Goal: Task Accomplishment & Management: Manage account settings

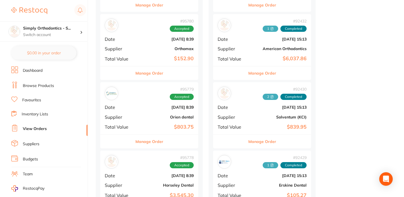
scroll to position [337, 0]
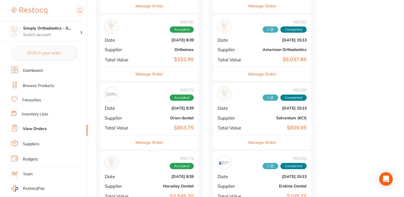
click at [150, 71] on button "Manage Order" at bounding box center [149, 74] width 28 height 14
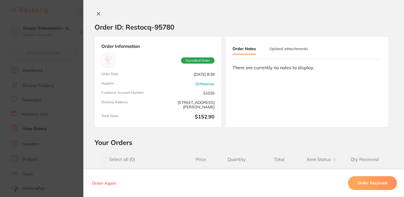
click at [290, 52] on button "Upload attachments" at bounding box center [288, 49] width 39 height 10
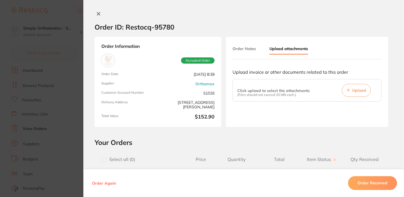
click at [356, 90] on span "Upload" at bounding box center [359, 90] width 14 height 5
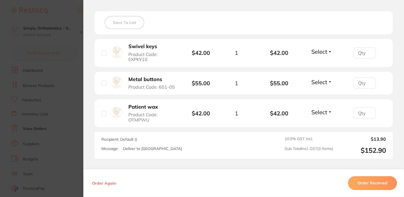
scroll to position [161, 0]
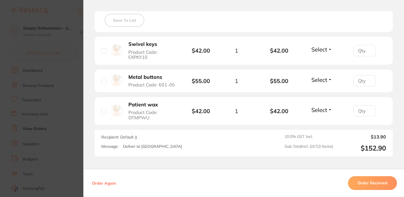
click at [102, 52] on input "checkbox" at bounding box center [103, 50] width 5 height 5
checkbox input "true"
click at [101, 81] on input "checkbox" at bounding box center [103, 81] width 5 height 5
checkbox input "true"
click at [102, 113] on input "checkbox" at bounding box center [103, 111] width 5 height 5
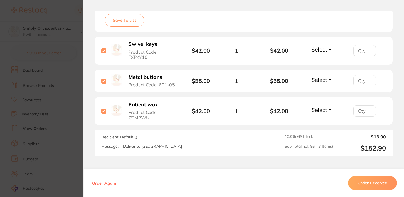
checkbox input "true"
click at [321, 49] on span "Select" at bounding box center [319, 49] width 16 height 7
click at [319, 64] on span "Received" at bounding box center [322, 61] width 14 height 4
click at [320, 79] on span "Select" at bounding box center [319, 79] width 16 height 7
click at [320, 94] on span "Received" at bounding box center [322, 92] width 14 height 4
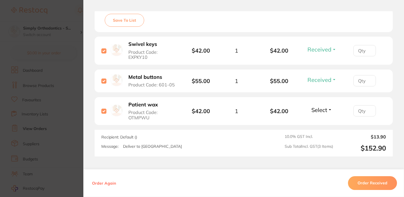
click at [320, 111] on span "Select" at bounding box center [319, 109] width 16 height 7
click at [322, 124] on span "Received" at bounding box center [322, 122] width 14 height 4
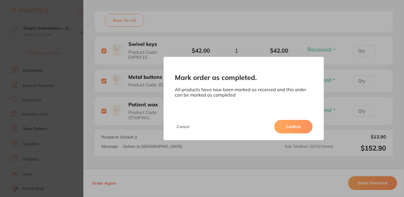
click at [301, 125] on button "Confirm" at bounding box center [293, 127] width 38 height 14
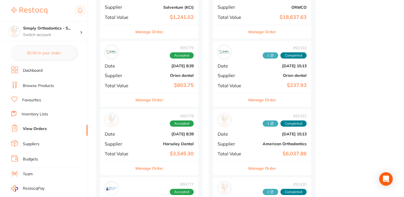
scroll to position [314, 0]
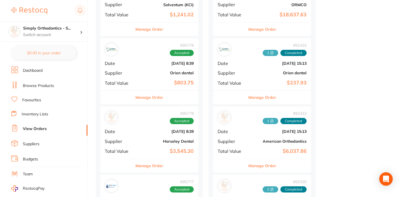
click at [152, 90] on div "Manage Order" at bounding box center [149, 97] width 98 height 14
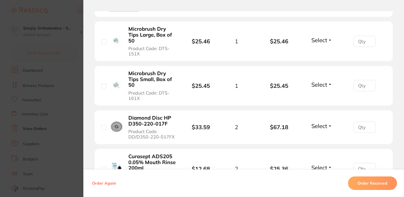
scroll to position [175, 0]
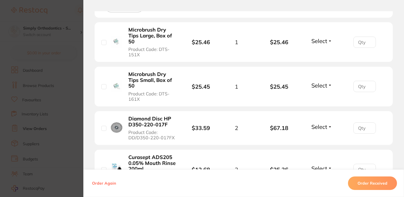
click at [317, 41] on span "Select" at bounding box center [319, 40] width 16 height 7
click at [318, 53] on span "Received" at bounding box center [322, 53] width 14 height 4
click at [320, 87] on span "Select" at bounding box center [319, 85] width 16 height 7
click at [316, 99] on span "Received" at bounding box center [322, 97] width 14 height 4
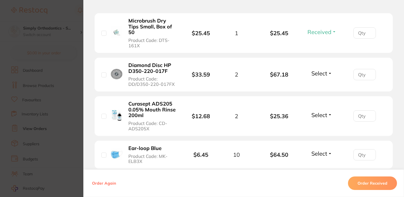
scroll to position [231, 0]
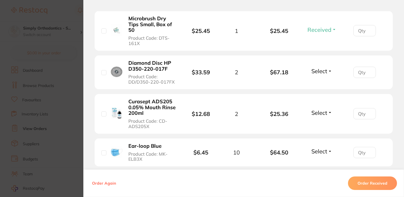
click at [321, 72] on span "Select" at bounding box center [319, 71] width 16 height 7
click at [321, 84] on span "Received" at bounding box center [322, 83] width 14 height 4
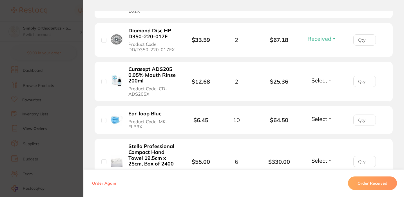
scroll to position [264, 0]
click at [316, 82] on span "Select" at bounding box center [319, 80] width 16 height 7
click at [321, 91] on button "Received" at bounding box center [322, 92] width 14 height 9
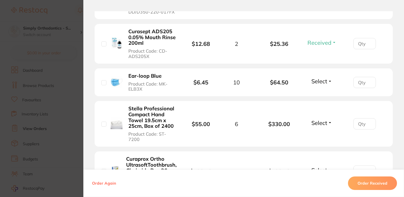
scroll to position [303, 0]
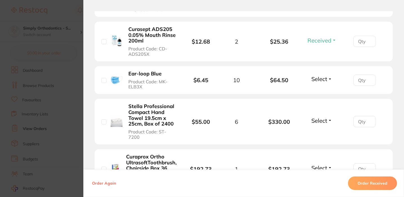
click at [318, 81] on span "Select" at bounding box center [319, 78] width 16 height 7
click at [320, 93] on span "Received" at bounding box center [322, 91] width 14 height 4
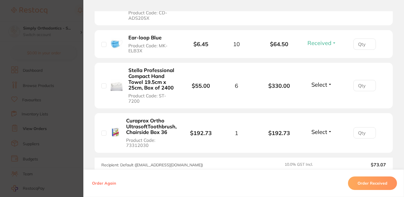
scroll to position [340, 0]
click at [317, 82] on span "Select" at bounding box center [319, 84] width 16 height 7
click at [319, 94] on span "Received" at bounding box center [322, 96] width 14 height 4
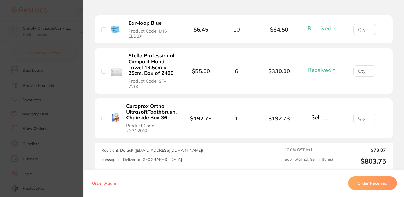
scroll to position [361, 0]
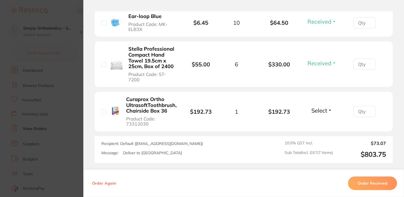
click at [313, 108] on span "Select" at bounding box center [319, 110] width 16 height 7
click at [317, 120] on span "Received" at bounding box center [322, 122] width 14 height 4
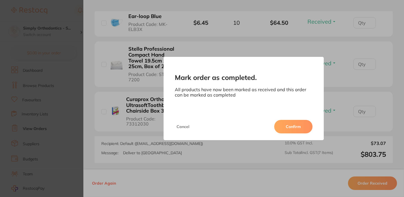
click at [296, 126] on button "Confirm" at bounding box center [293, 127] width 38 height 14
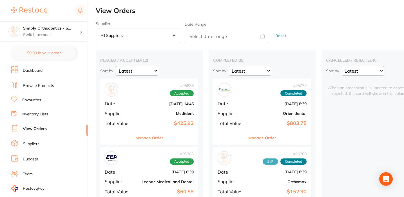
click at [260, 138] on button "Manage Order" at bounding box center [262, 138] width 28 height 14
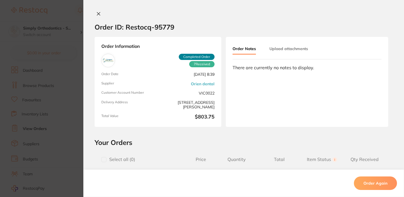
click at [280, 48] on button "Upload attachments" at bounding box center [288, 49] width 39 height 10
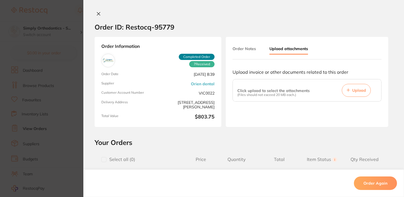
click at [357, 89] on span "Upload" at bounding box center [359, 90] width 14 height 5
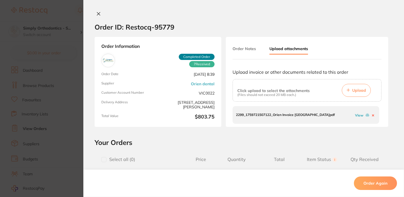
click at [96, 14] on icon at bounding box center [98, 14] width 5 height 5
